Goal: Task Accomplishment & Management: Manage account settings

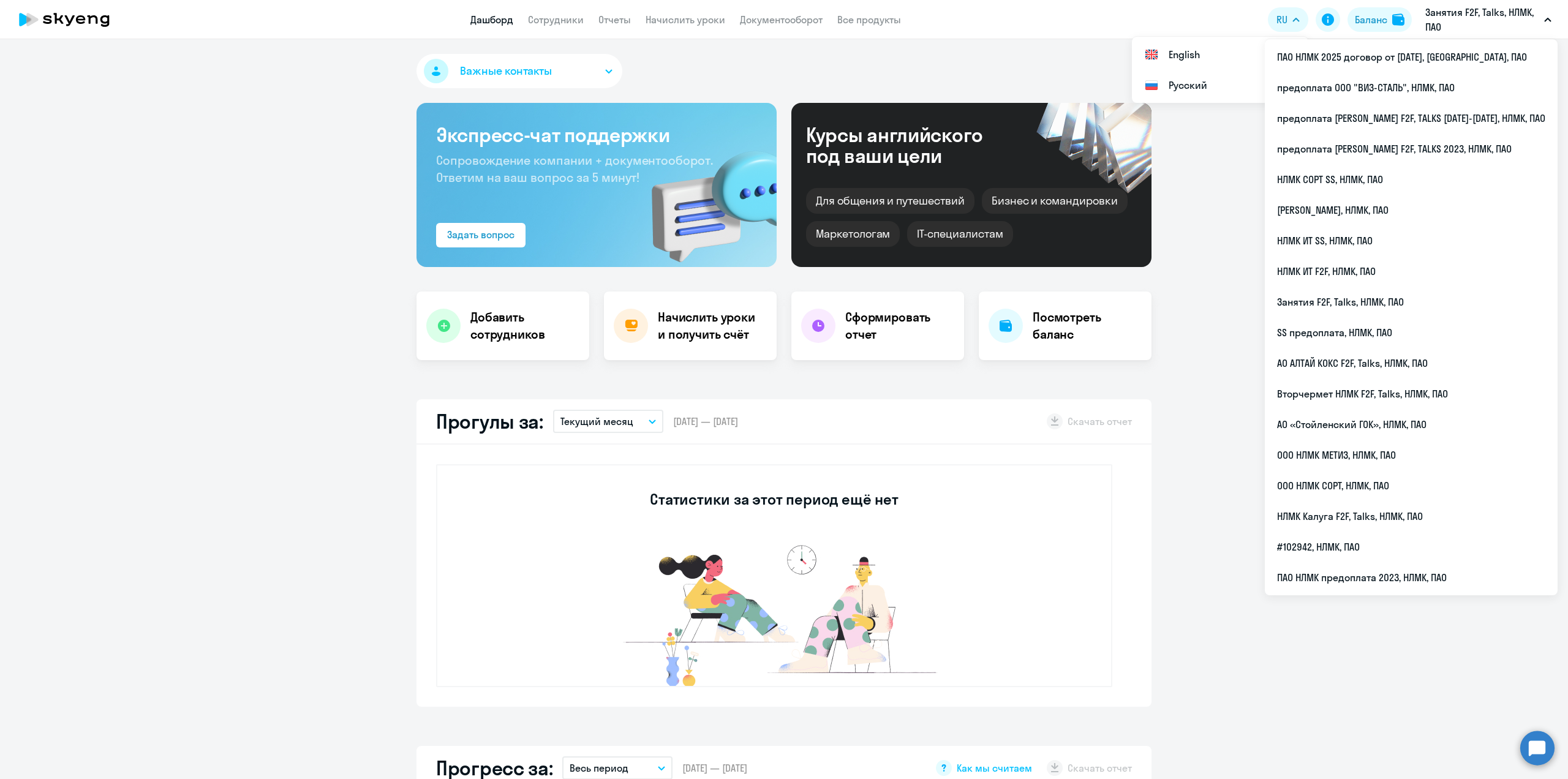
select select "30"
click at [1442, 148] on li "предоплата [PERSON_NAME] F2F, TALKS 2023, НЛМК, ПАО" at bounding box center [1411, 148] width 293 height 30
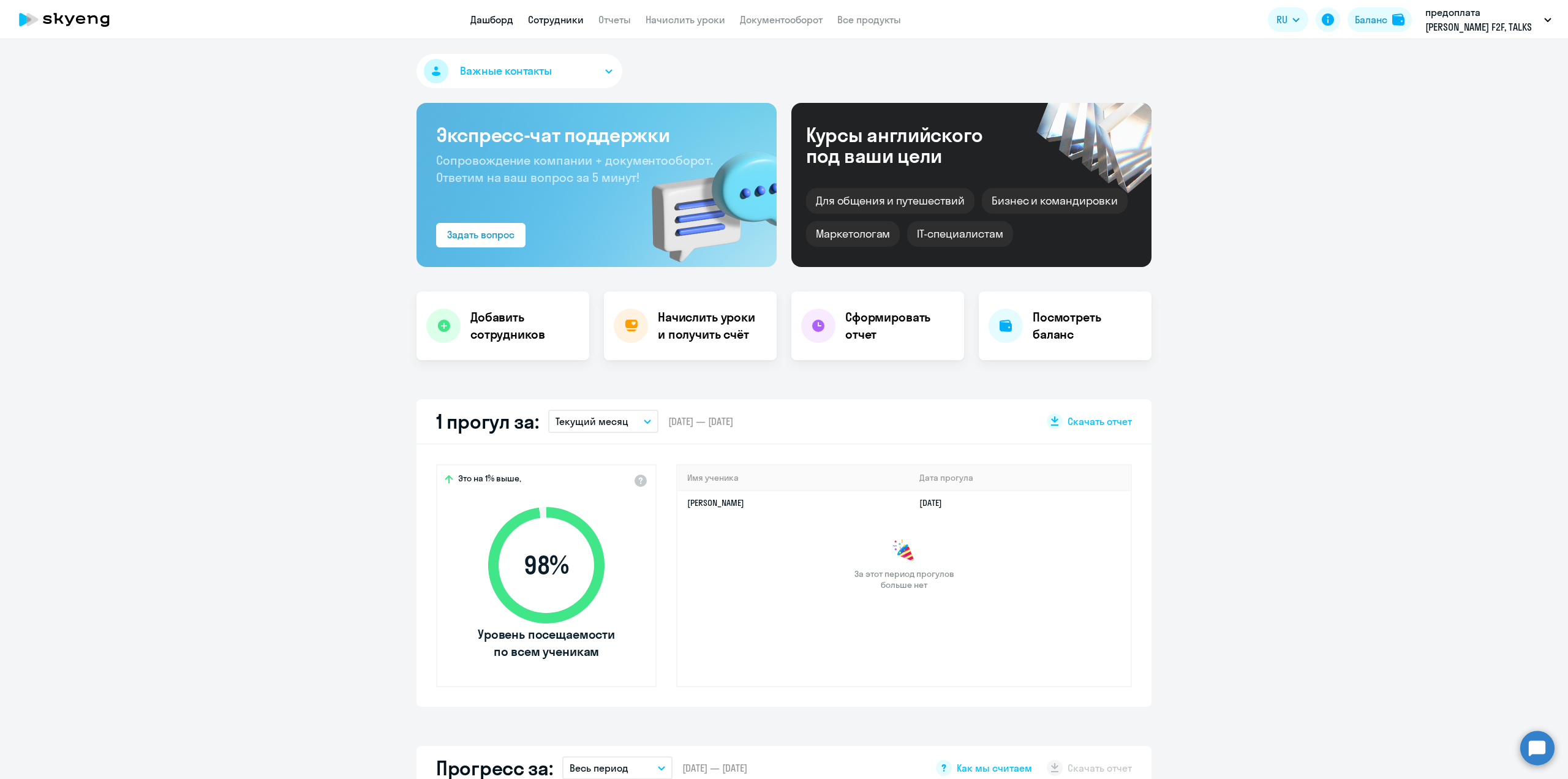
click at [550, 21] on link "Сотрудники" at bounding box center [556, 19] width 56 height 12
select select "30"
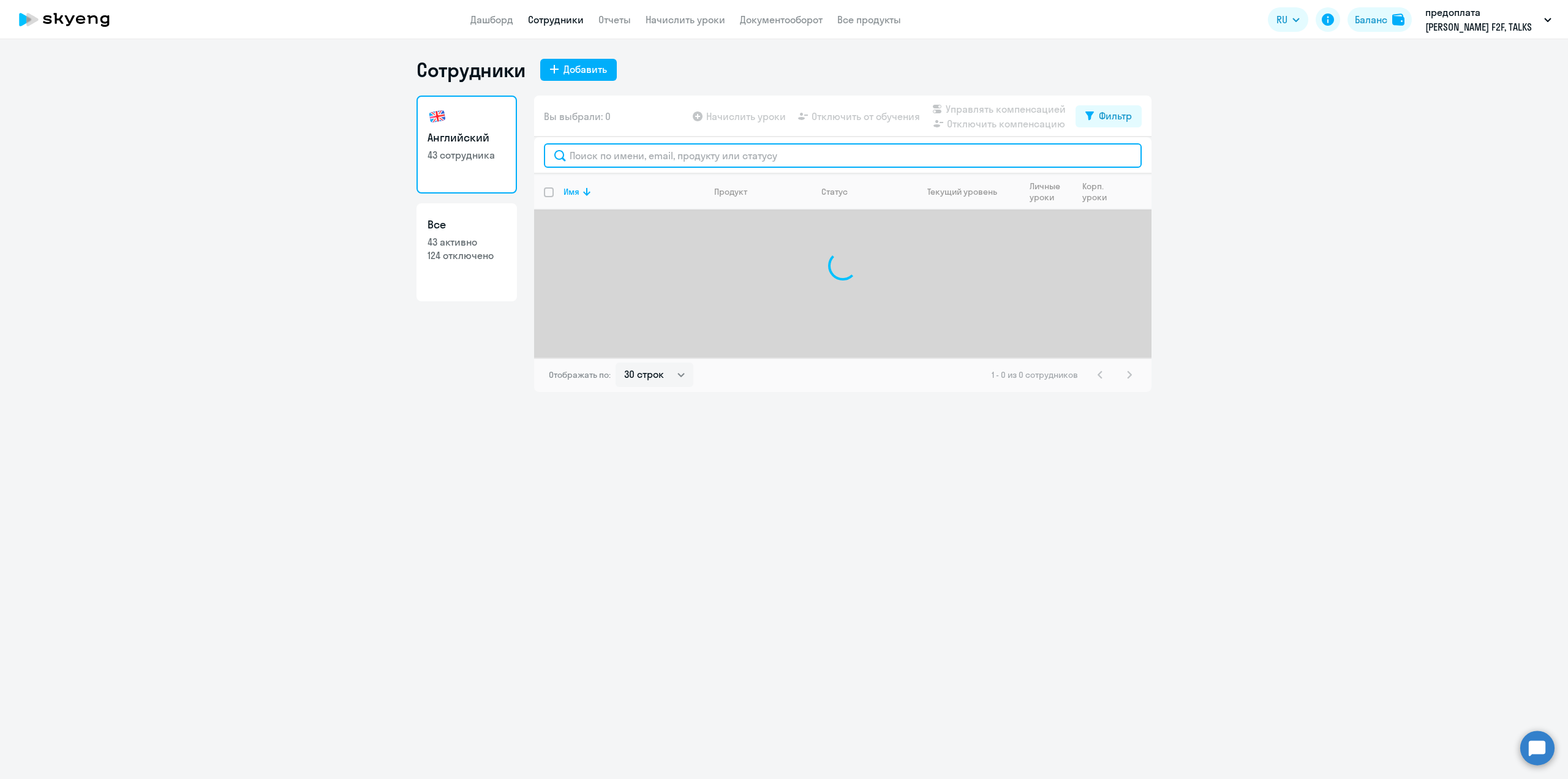
click at [592, 160] on input "text" at bounding box center [843, 156] width 598 height 25
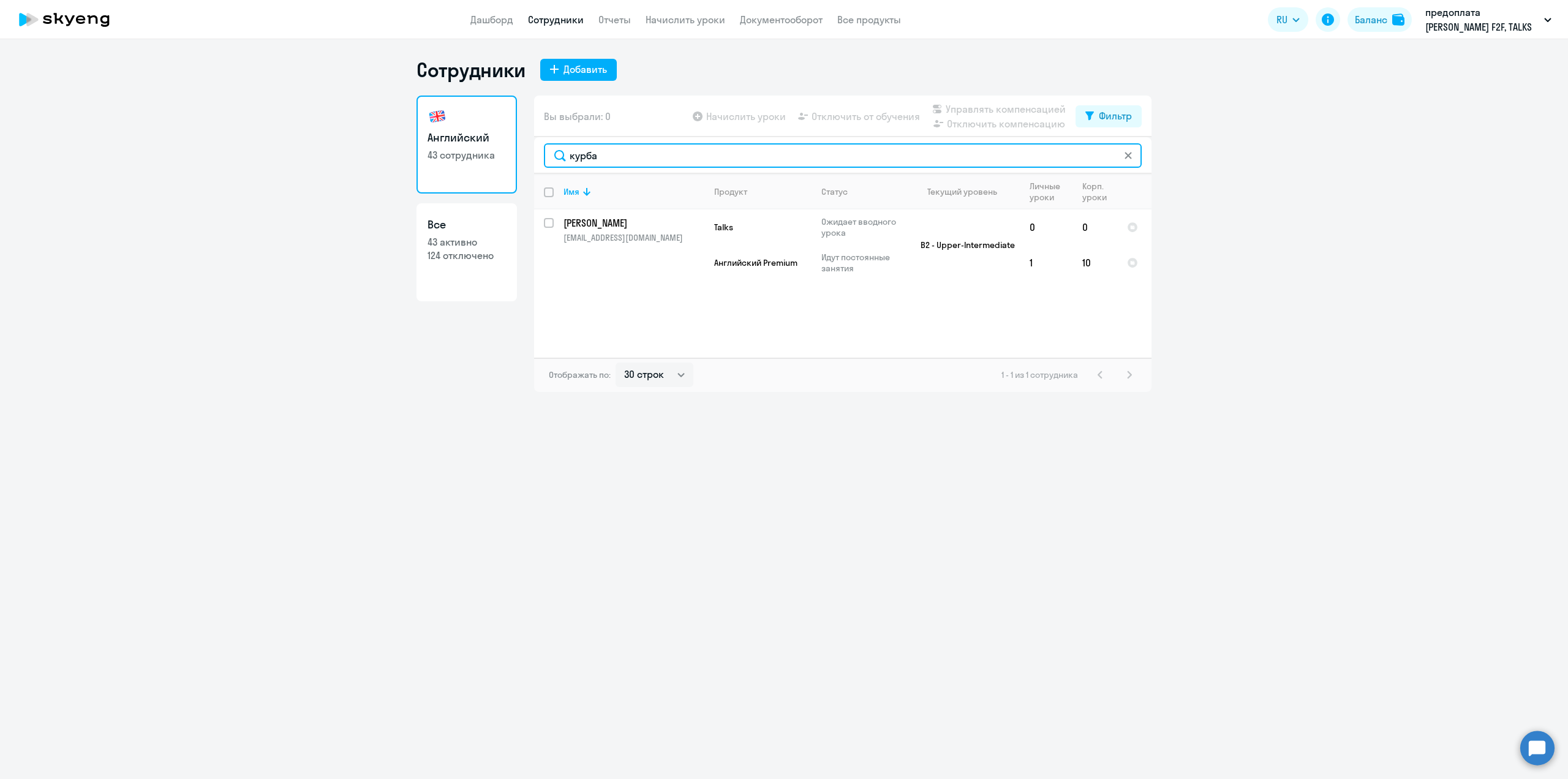
type input "курба"
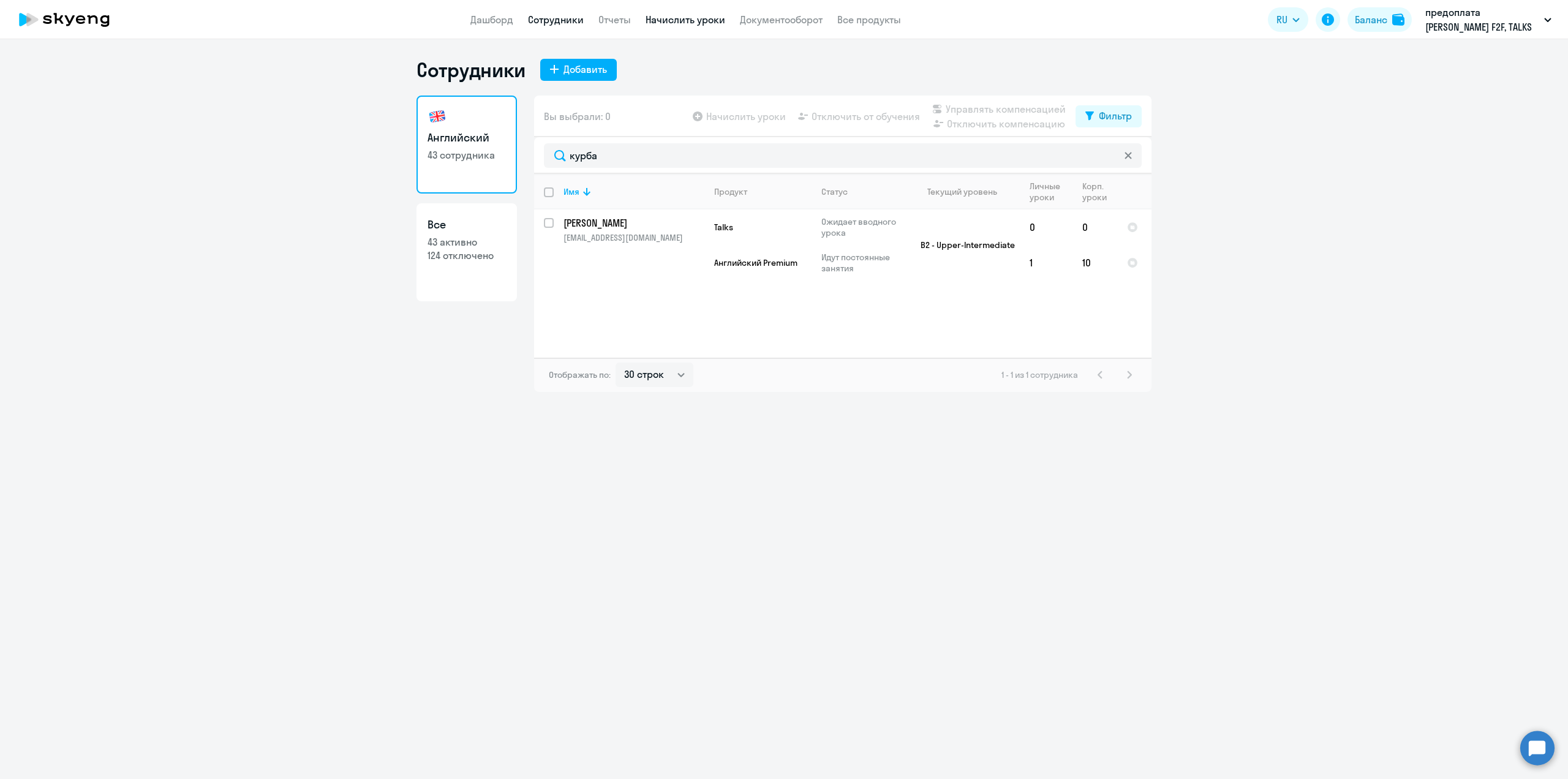
click at [699, 23] on link "Начислить уроки" at bounding box center [685, 19] width 80 height 12
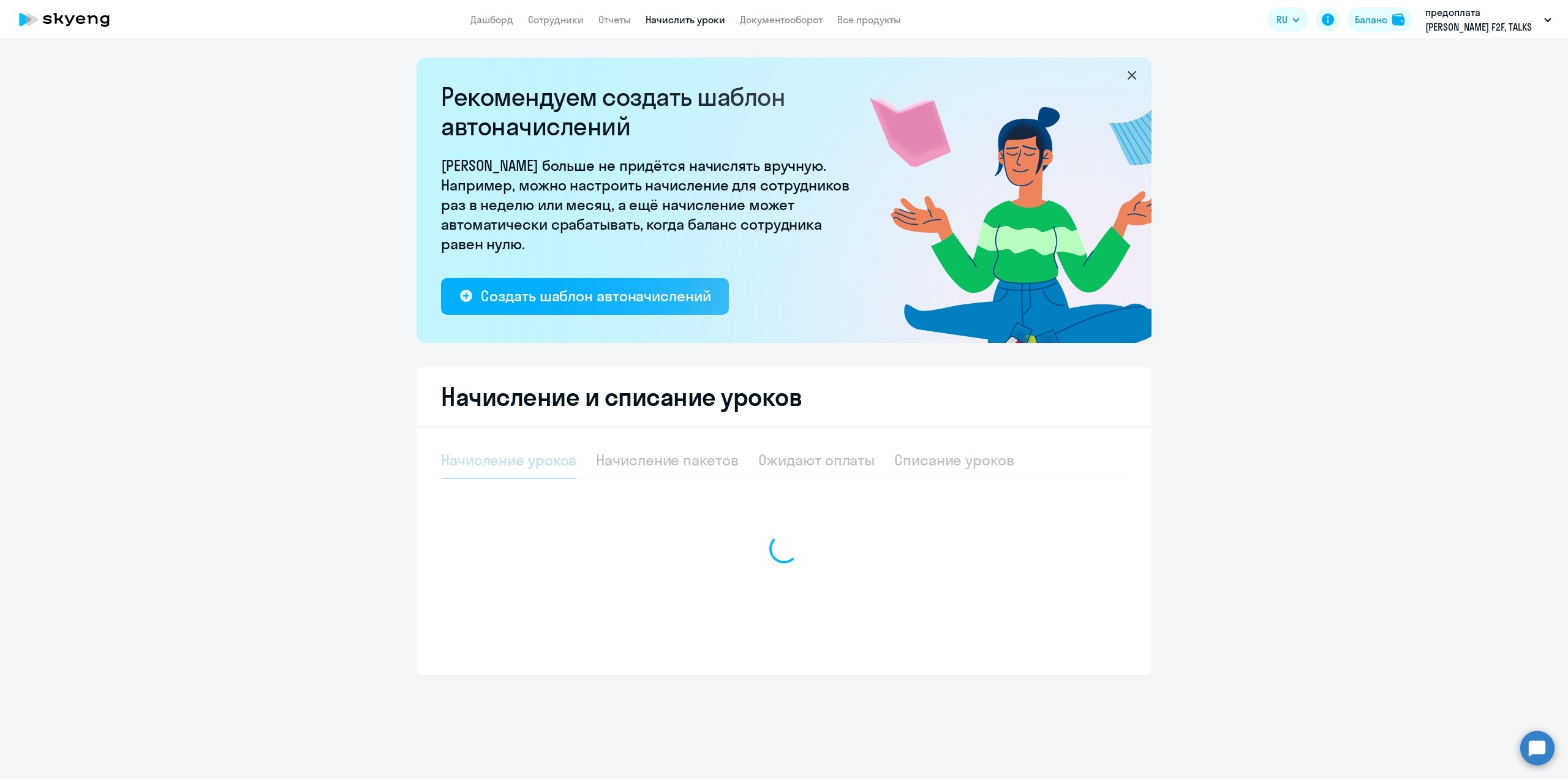
select select "10"
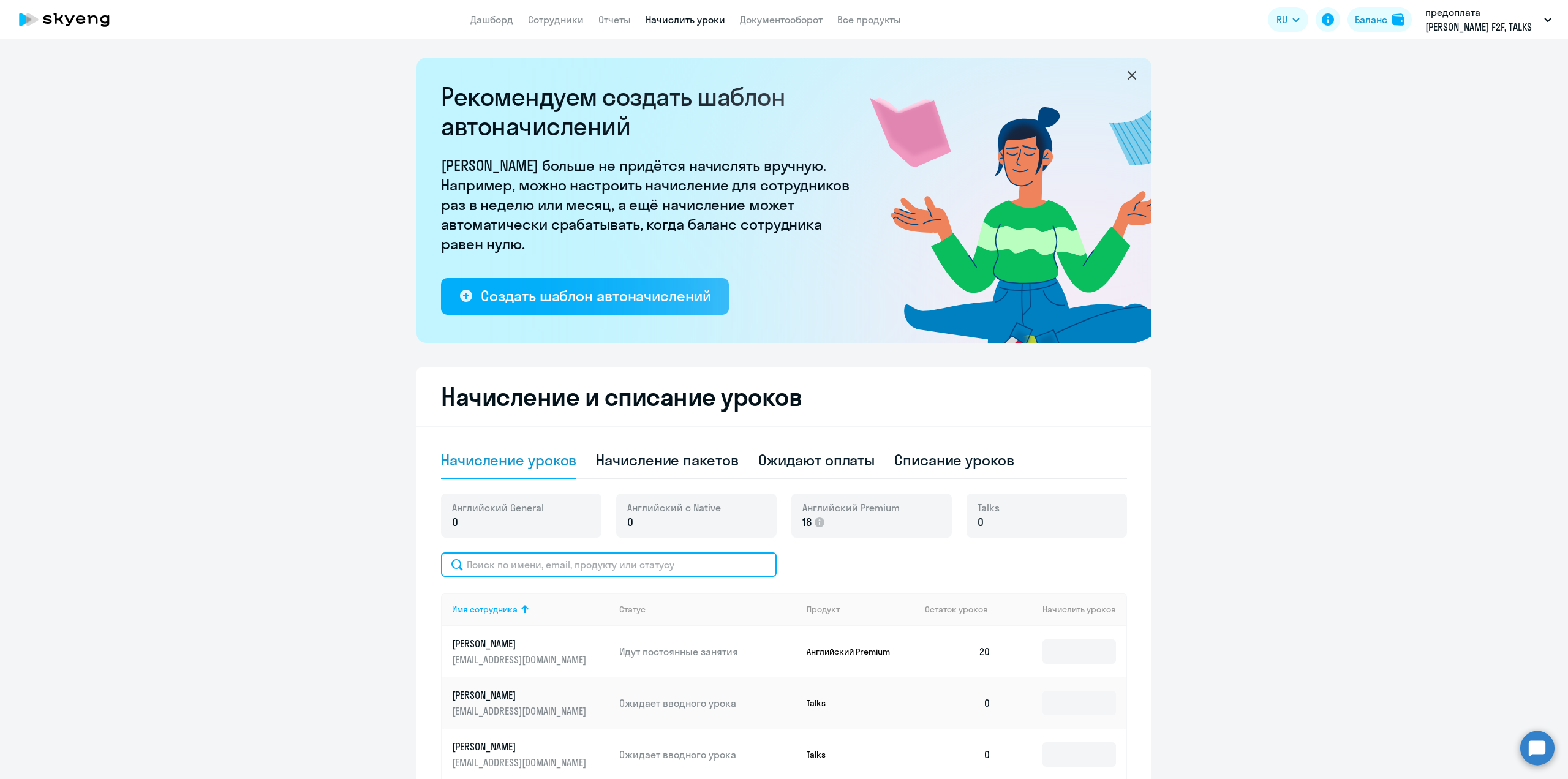
click at [500, 554] on input "text" at bounding box center [609, 565] width 336 height 25
type input "курб"
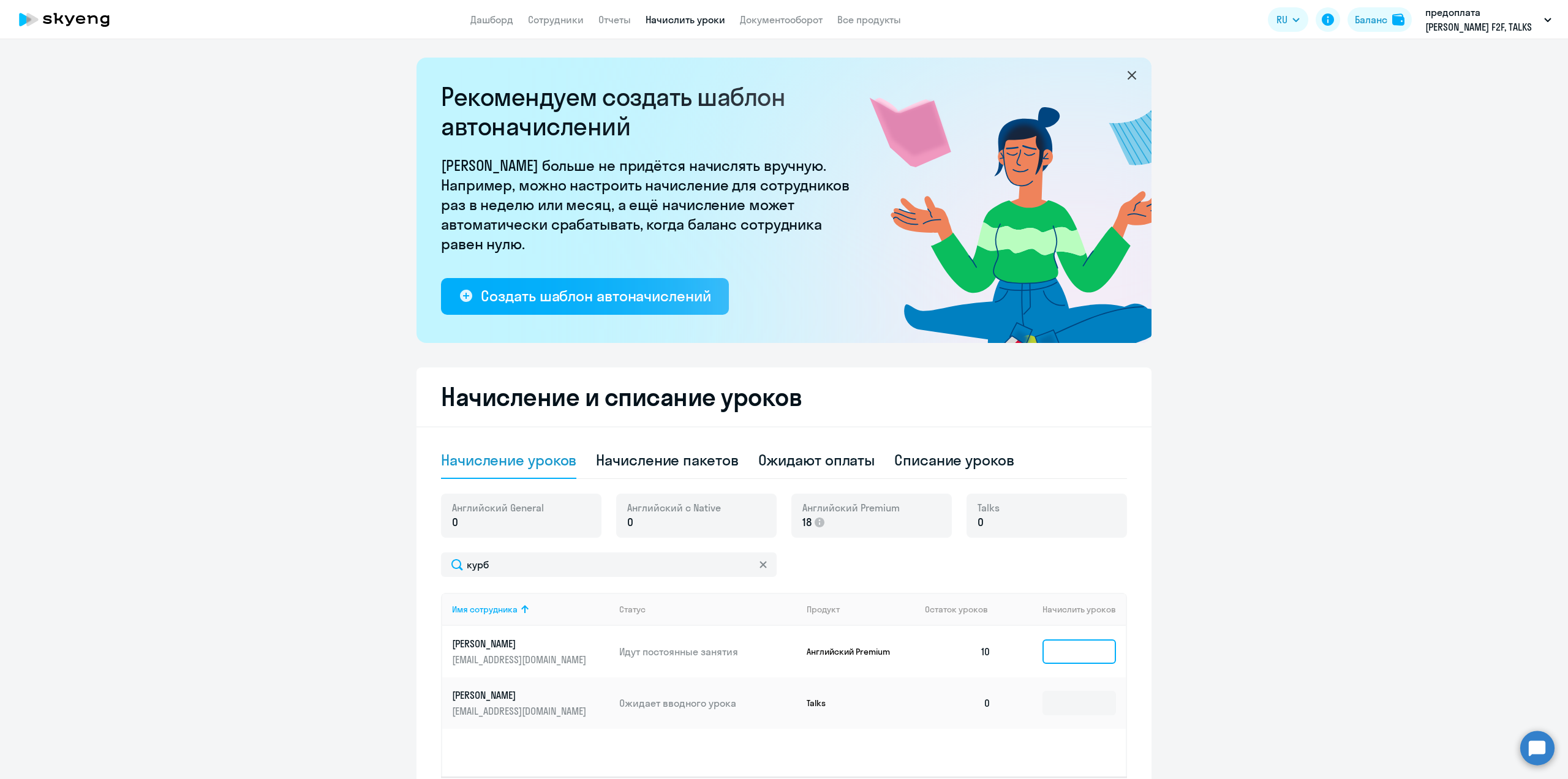
click at [1065, 657] on input at bounding box center [1080, 652] width 74 height 25
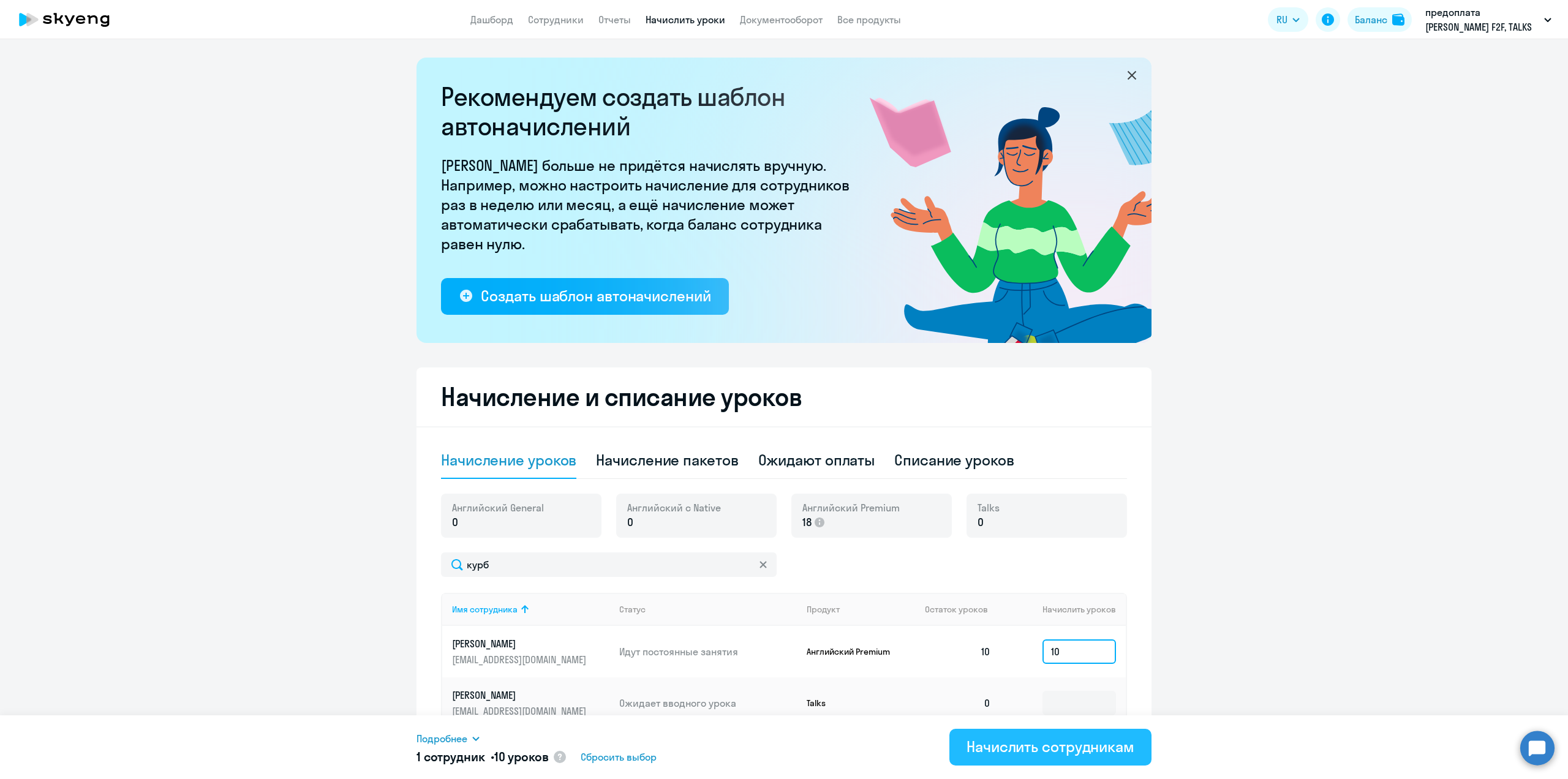
type input "10"
click at [1086, 758] on button "Начислить сотрудникам" at bounding box center [1051, 747] width 202 height 37
